Goal: Transaction & Acquisition: Register for event/course

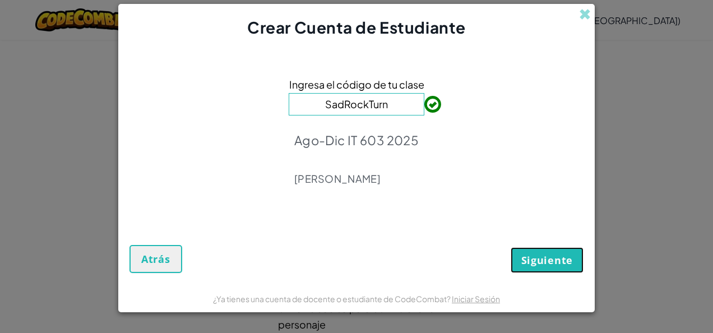
click at [543, 270] on button "Siguiente" at bounding box center [546, 260] width 73 height 26
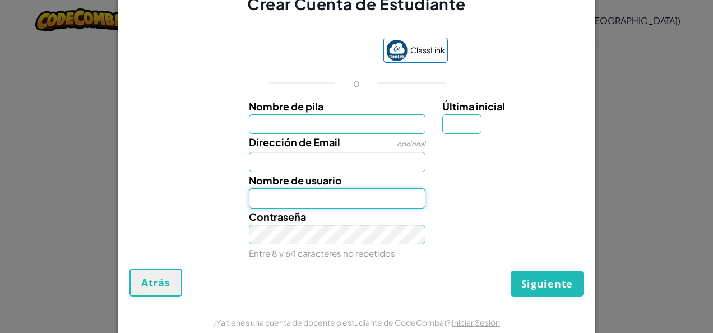
type input "[PERSON_NAME]"
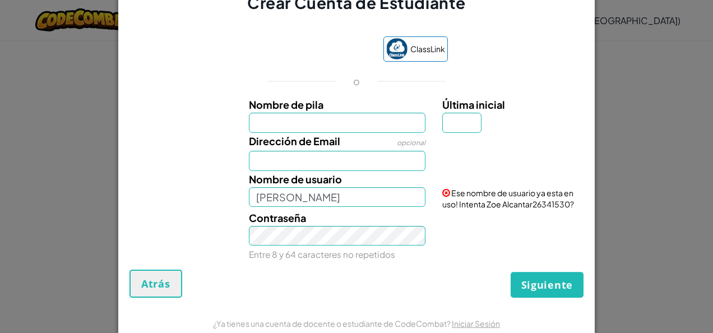
click at [344, 124] on input "Nombre de pila" at bounding box center [337, 123] width 177 height 20
type input "[PERSON_NAME]"
type input "I"
type input "[EMAIL_ADDRESS][DOMAIN_NAME]"
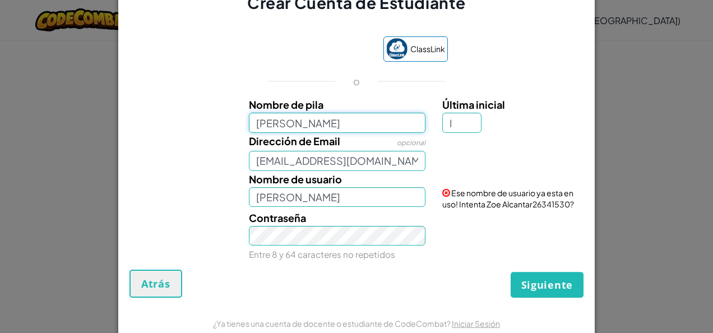
type input "[PERSON_NAME]"
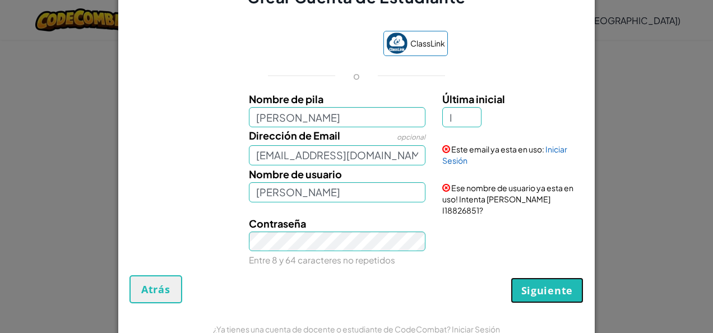
click at [546, 283] on span "Siguiente" at bounding box center [547, 289] width 52 height 13
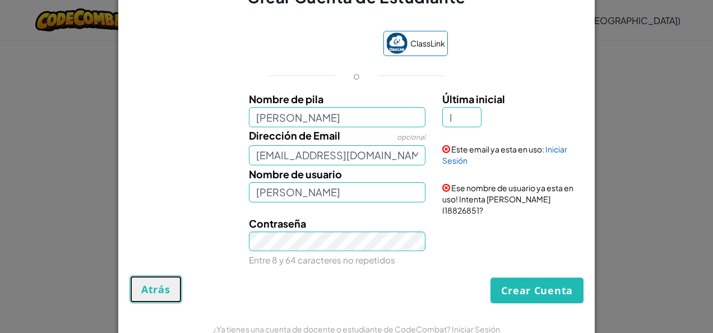
drag, startPoint x: 158, startPoint y: 273, endPoint x: 142, endPoint y: 295, distance: 26.8
click at [142, 295] on button "Atrás" at bounding box center [155, 289] width 53 height 28
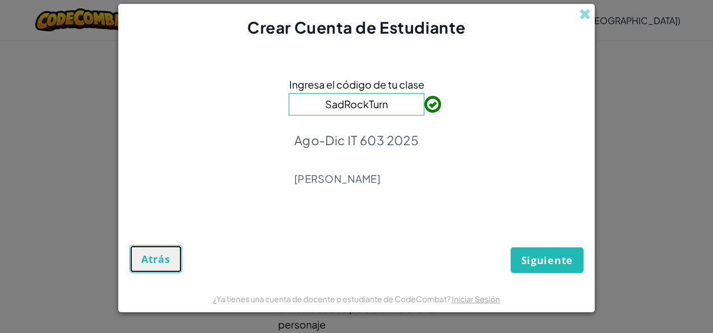
click at [152, 265] on span "Atrás" at bounding box center [155, 258] width 29 height 13
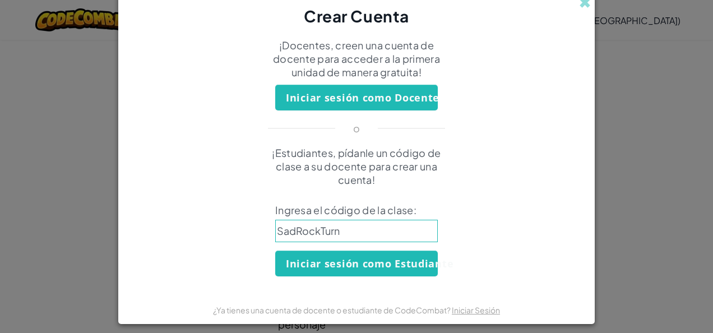
click at [604, 133] on div "Crear Cuenta ¡Docentes, creen una cuenta de docente para acceder a la primera u…" at bounding box center [356, 166] width 713 height 333
click at [579, 4] on span at bounding box center [585, 3] width 12 height 12
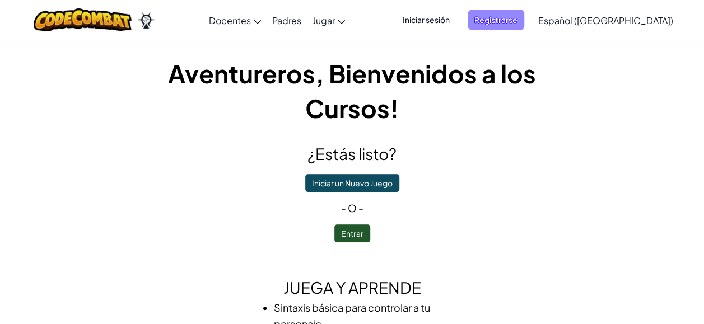
click at [524, 25] on span "Registrarse" at bounding box center [496, 20] width 57 height 21
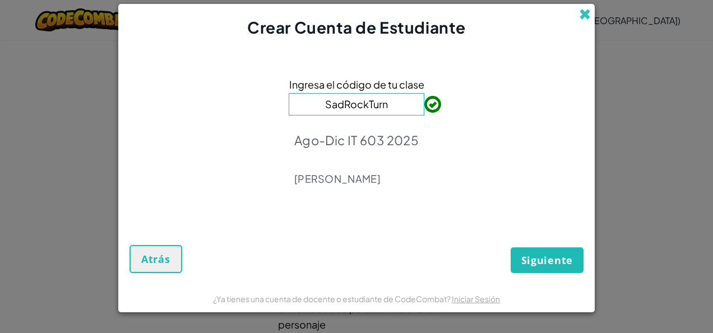
click at [585, 8] on span at bounding box center [585, 14] width 12 height 12
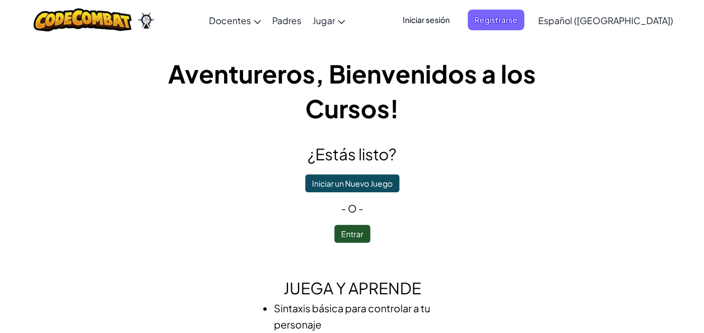
click at [457, 24] on span "Iniciar sesión" at bounding box center [426, 20] width 61 height 21
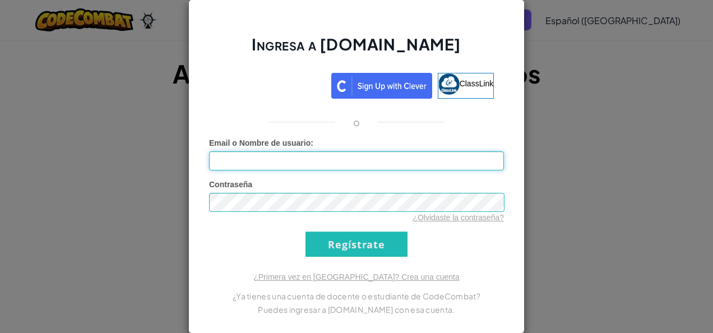
type input "[PERSON_NAME]"
click at [351, 240] on input "Regístrate" at bounding box center [356, 243] width 102 height 25
